Goal: Information Seeking & Learning: Learn about a topic

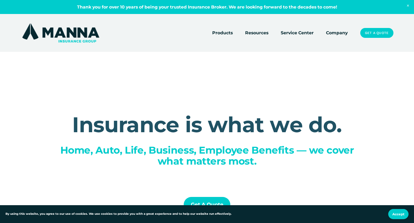
click at [340, 33] on link "Company" at bounding box center [337, 33] width 22 height 8
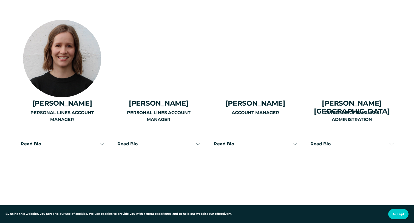
scroll to position [1290, 0]
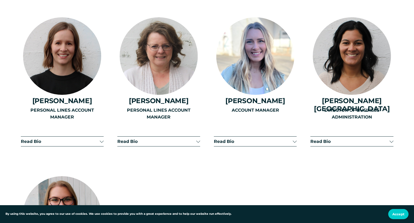
click at [369, 144] on span "Read Bio" at bounding box center [349, 141] width 79 height 5
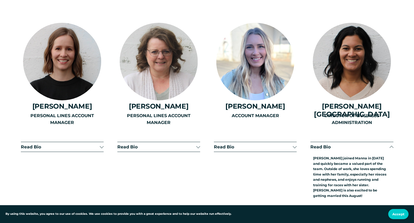
scroll to position [1282, 0]
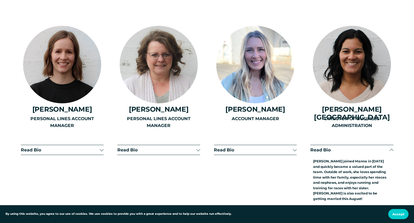
click at [375, 152] on span "Read Bio" at bounding box center [349, 149] width 79 height 5
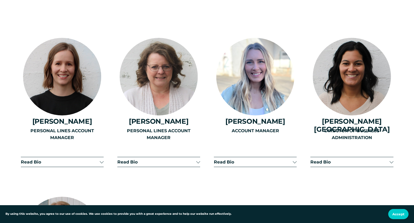
scroll to position [1269, 0]
